Goal: Information Seeking & Learning: Learn about a topic

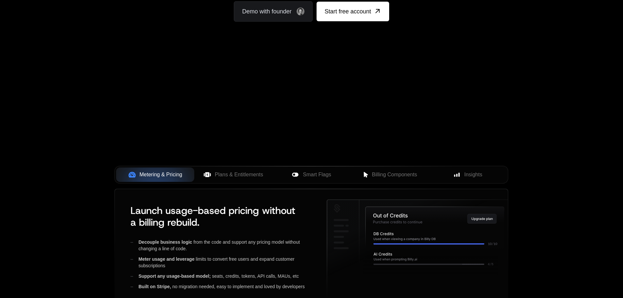
scroll to position [131, 0]
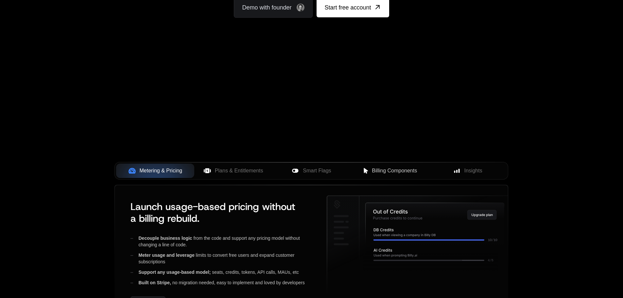
click at [402, 172] on span "Billing Components" at bounding box center [394, 171] width 45 height 8
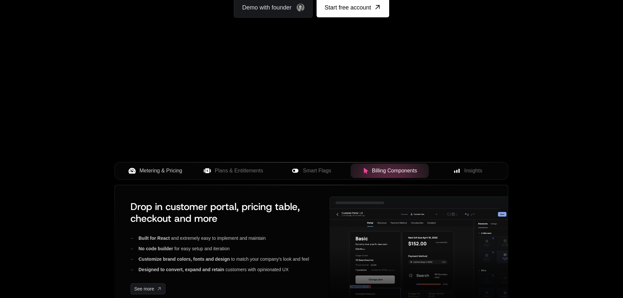
click at [157, 171] on span "Metering & Pricing" at bounding box center [161, 171] width 43 height 8
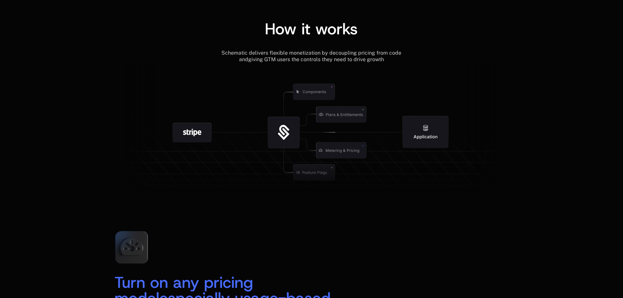
scroll to position [687, 0]
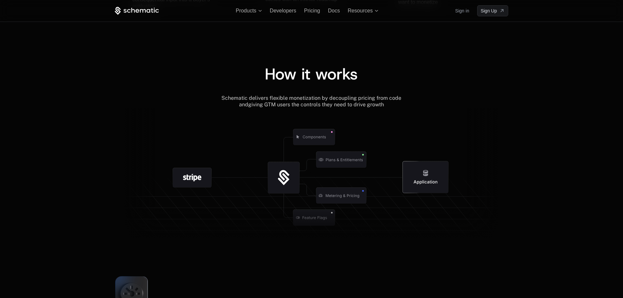
drag, startPoint x: 267, startPoint y: 175, endPoint x: 0, endPoint y: 186, distance: 267.6
click at [0, 186] on div "How it works Schematic delivers flexible monetization by decoupling pricing fro…" at bounding box center [311, 142] width 623 height 205
click at [59, 194] on div "How it works Schematic delivers flexible monetization by decoupling pricing fro…" at bounding box center [311, 142] width 623 height 205
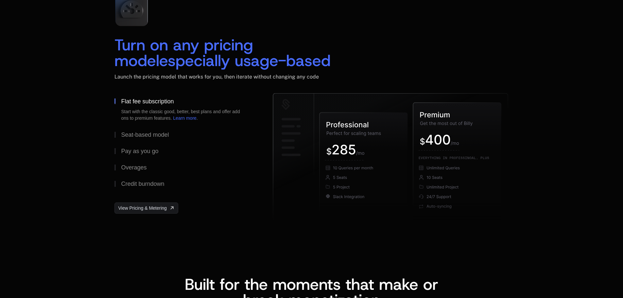
scroll to position [948, 0]
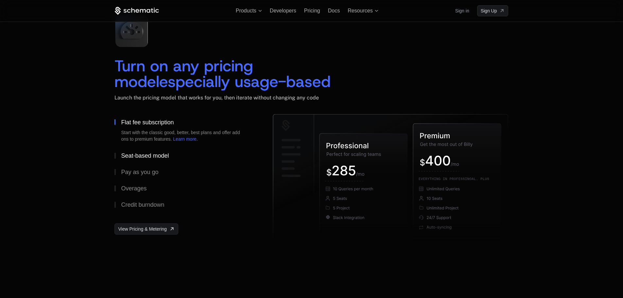
click at [128, 157] on div "Seat-based model" at bounding box center [145, 156] width 48 height 6
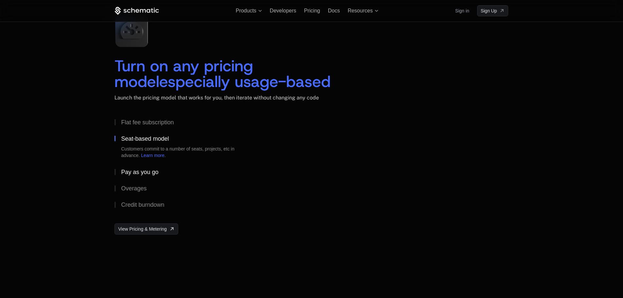
click at [127, 169] on div "Pay as you go" at bounding box center [139, 172] width 37 height 6
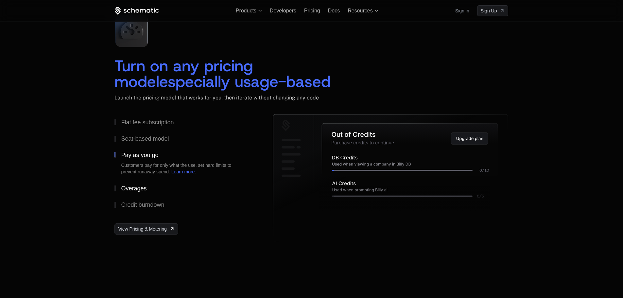
click at [125, 186] on div "Overages" at bounding box center [133, 188] width 25 height 6
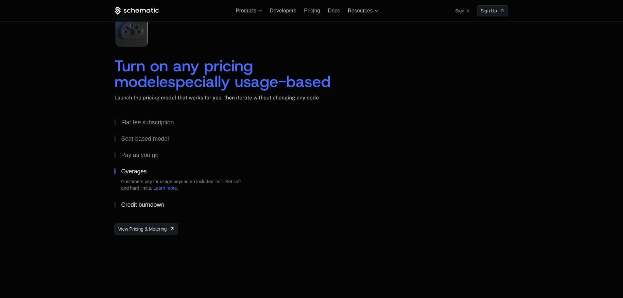
drag, startPoint x: 117, startPoint y: 199, endPoint x: 116, endPoint y: 196, distance: 3.7
click at [117, 199] on button "Credit burndown" at bounding box center [182, 204] width 137 height 16
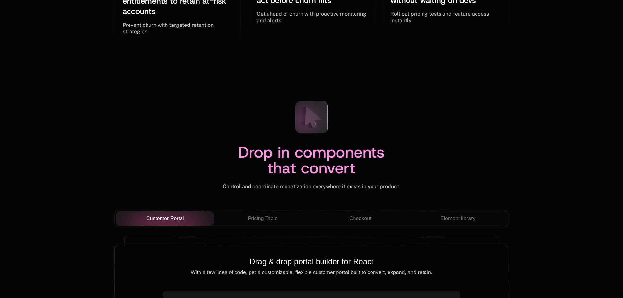
scroll to position [2190, 0]
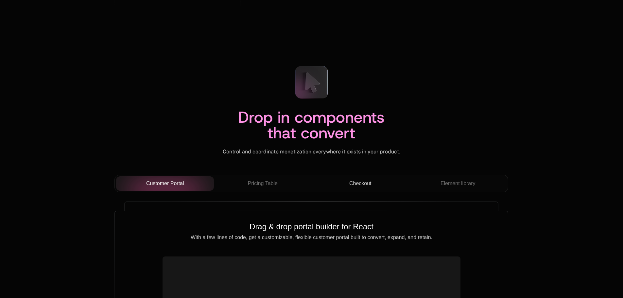
click at [371, 181] on div "Checkout" at bounding box center [359, 183] width 87 height 8
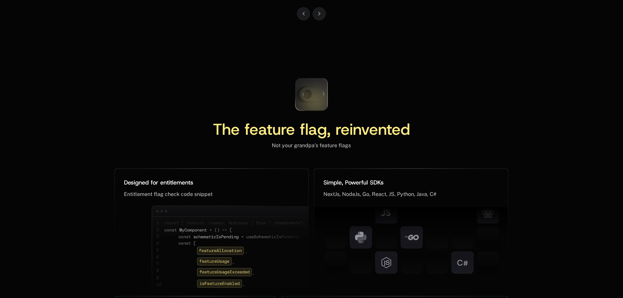
scroll to position [2844, 0]
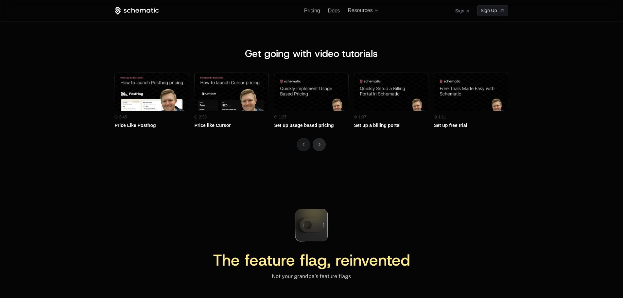
click at [318, 143] on icon "Next" at bounding box center [319, 145] width 2 height 4
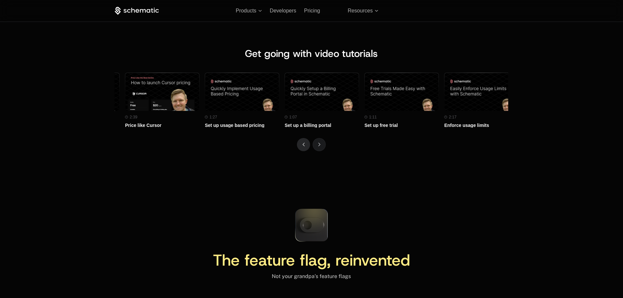
scroll to position [0, 80]
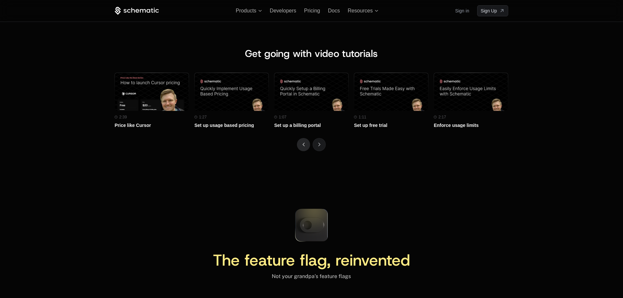
click at [299, 142] on button "Previous" at bounding box center [303, 144] width 13 height 13
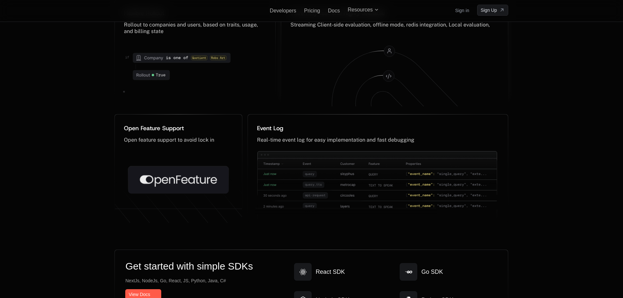
scroll to position [3269, 0]
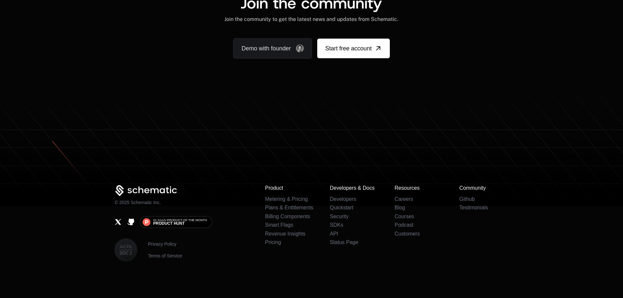
drag, startPoint x: 395, startPoint y: 95, endPoint x: 139, endPoint y: 140, distance: 259.5
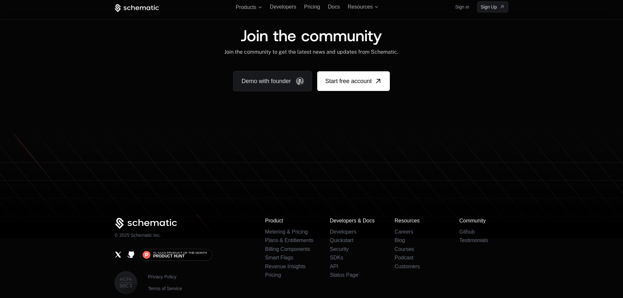
scroll to position [3798, 0]
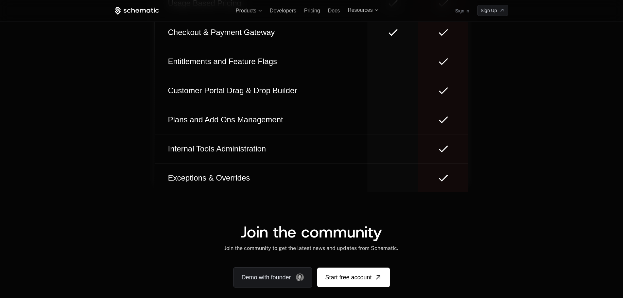
click at [310, 123] on div "Plans and Add Ons Management" at bounding box center [261, 119] width 192 height 10
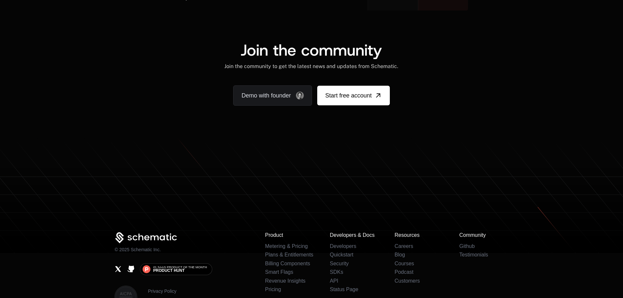
scroll to position [4074, 0]
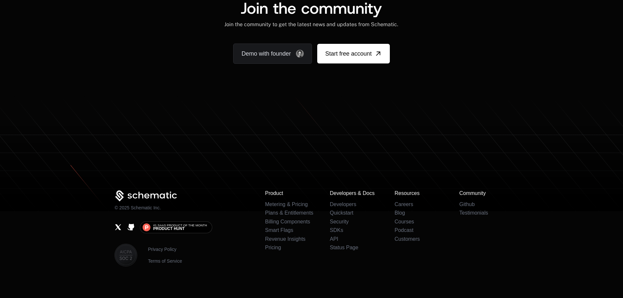
drag, startPoint x: 175, startPoint y: 156, endPoint x: 387, endPoint y: 144, distance: 211.8
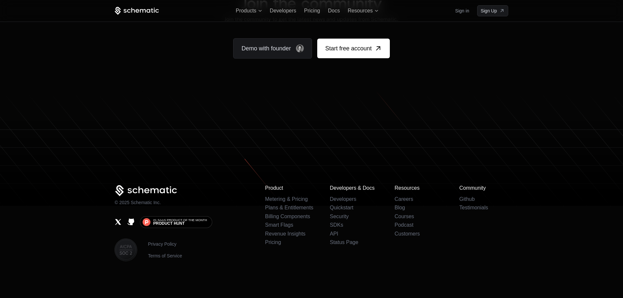
scroll to position [4041, 0]
